Goal: Task Accomplishment & Management: Use online tool/utility

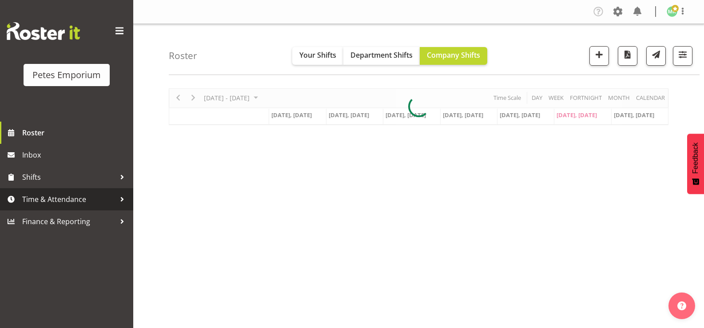
click at [94, 197] on span "Time & Attendance" at bounding box center [68, 199] width 93 height 13
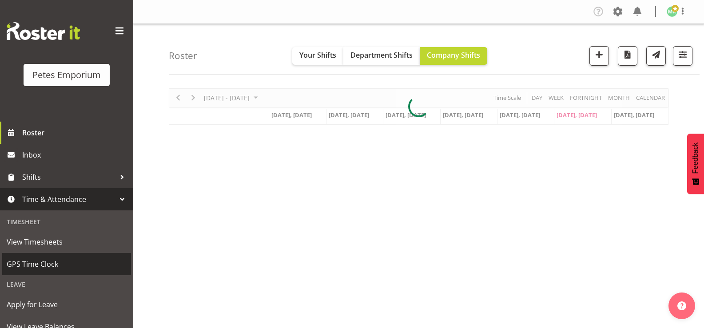
click at [83, 264] on span "GPS Time Clock" at bounding box center [67, 264] width 120 height 13
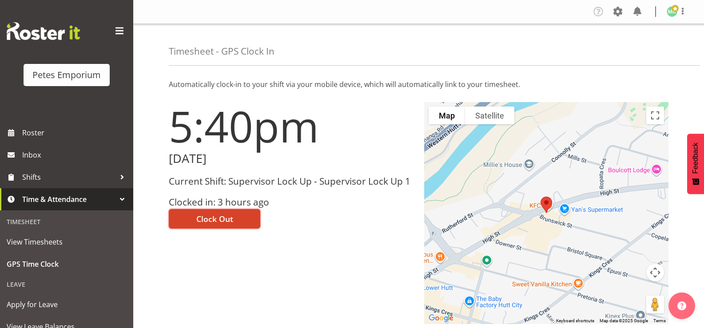
click at [200, 219] on span "Clock Out" at bounding box center [214, 219] width 37 height 12
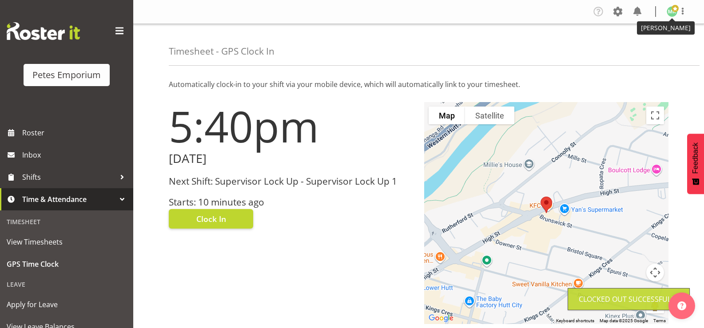
click at [671, 15] on img at bounding box center [672, 11] width 11 height 11
click at [622, 50] on link "Log Out" at bounding box center [645, 47] width 85 height 16
